Goal: Task Accomplishment & Management: Use online tool/utility

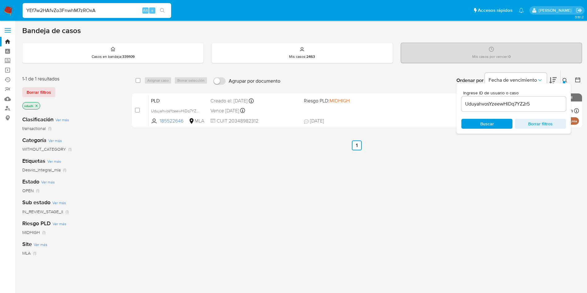
click at [155, 8] on input "YEf7w2HAfvZo3FnwhM7zROxA" at bounding box center [97, 10] width 148 height 8
type input "YEf7w2HAfvZo3FnwhM7zROxA"
click at [163, 11] on icon "search-icon" at bounding box center [162, 10] width 5 height 5
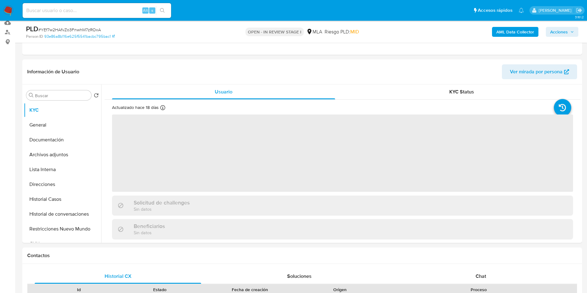
scroll to position [232, 0]
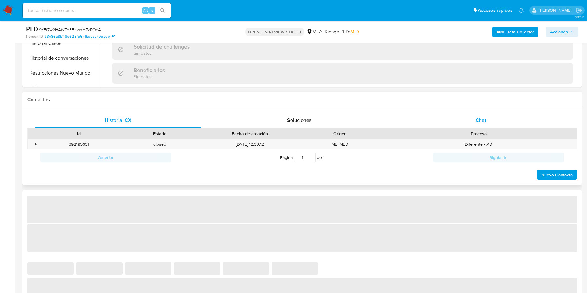
click at [478, 114] on div "Chat" at bounding box center [480, 120] width 166 height 15
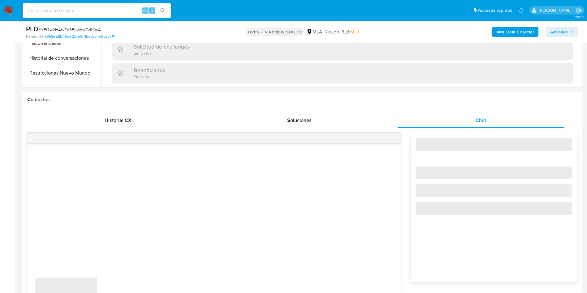
select select "10"
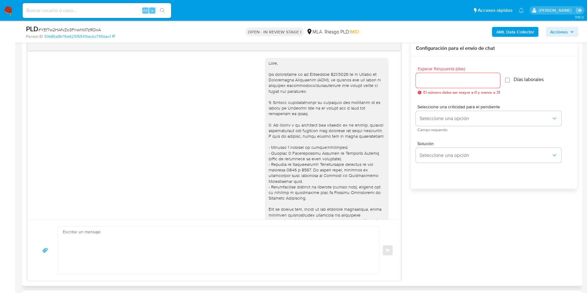
scroll to position [317, 0]
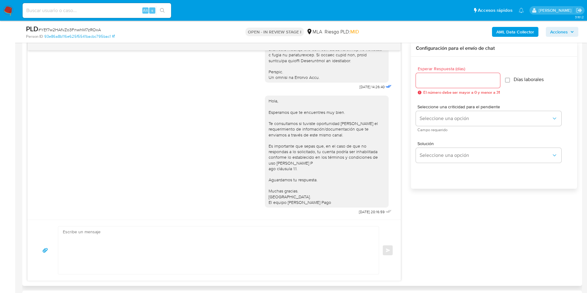
click at [320, 113] on div "Hola, Esperamos que te encuentres muy bien. Te consultamos si tuviste oportunid…" at bounding box center [327, 151] width 116 height 107
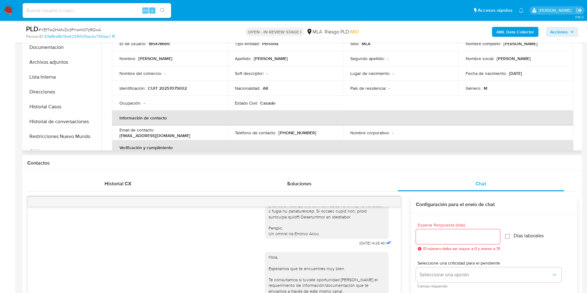
scroll to position [93, 0]
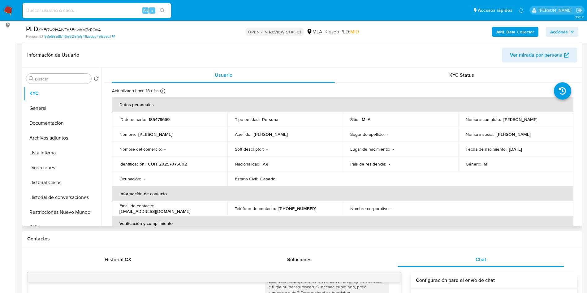
click at [163, 122] on p "185478669" at bounding box center [158, 120] width 21 height 6
click at [163, 121] on p "185478669" at bounding box center [158, 120] width 21 height 6
copy p "185478669"
